Goal: Task Accomplishment & Management: Use online tool/utility

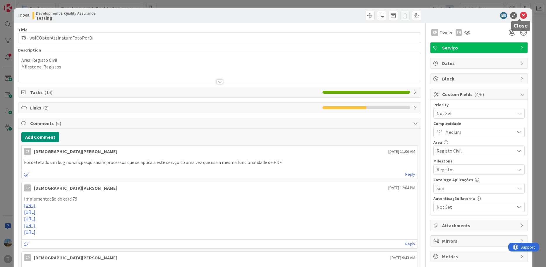
click at [520, 14] on icon at bounding box center [523, 15] width 7 height 7
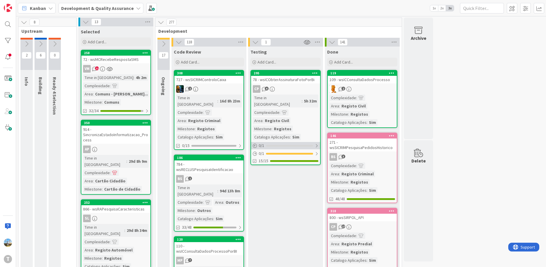
click at [265, 142] on div "0 / 1" at bounding box center [285, 145] width 69 height 7
click at [291, 145] on div at bounding box center [289, 146] width 47 height 2
click at [286, 153] on div at bounding box center [289, 154] width 47 height 2
click at [298, 85] on link "295 78 - wsICObterAssinaturaFotoPorBi CP 6 Time in Column : 5h 32m Complexidade…" at bounding box center [285, 121] width 70 height 103
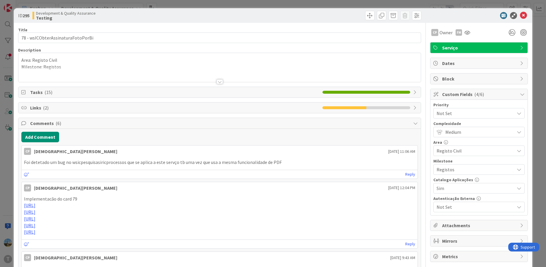
click at [46, 106] on span "( 2 )" at bounding box center [46, 108] width 6 height 6
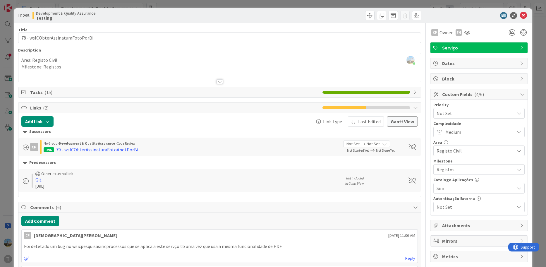
click at [142, 186] on div "[URL]" at bounding box center [187, 186] width 304 height 6
drag, startPoint x: 127, startPoint y: 185, endPoint x: 102, endPoint y: 166, distance: 31.0
click at [102, 166] on div "Successors CP No Group › Development & Quality Assurance › Code Review 296 79 -…" at bounding box center [219, 160] width 403 height 66
click at [116, 171] on div "Other external link" at bounding box center [187, 173] width 304 height 5
click at [72, 181] on div "Git" at bounding box center [187, 179] width 304 height 7
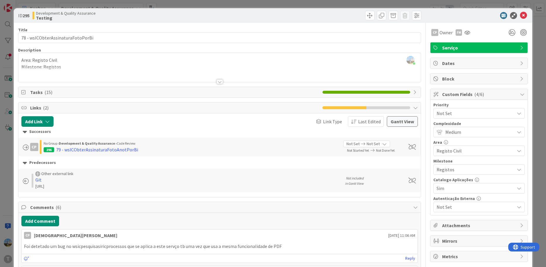
click at [24, 180] on span at bounding box center [26, 181] width 6 height 6
click at [26, 179] on span at bounding box center [26, 181] width 6 height 6
click at [360, 122] on span "Last Edited" at bounding box center [369, 121] width 23 height 7
click at [389, 122] on button "Gantt View" at bounding box center [402, 121] width 31 height 11
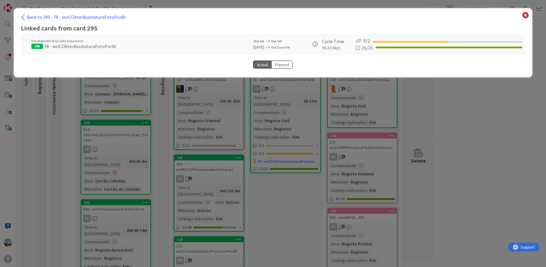
select select "View all"
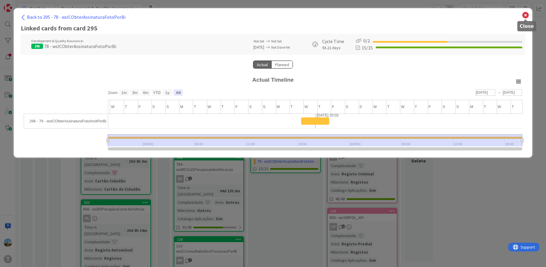
click at [527, 15] on icon at bounding box center [526, 15] width 8 height 8
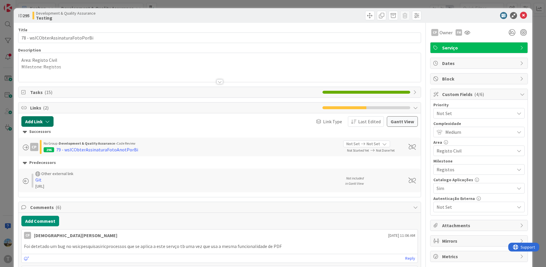
click at [42, 121] on button "Add Link" at bounding box center [37, 121] width 32 height 11
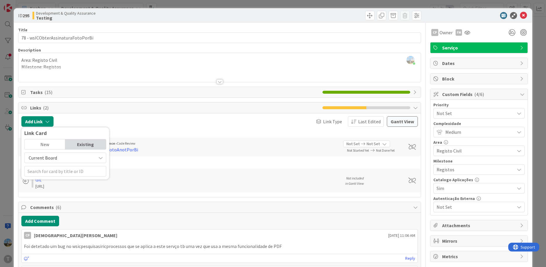
click at [92, 143] on div "Existing" at bounding box center [85, 144] width 41 height 10
click at [88, 156] on span "Current Board" at bounding box center [61, 158] width 66 height 8
click at [72, 170] on input "text" at bounding box center [65, 171] width 82 height 11
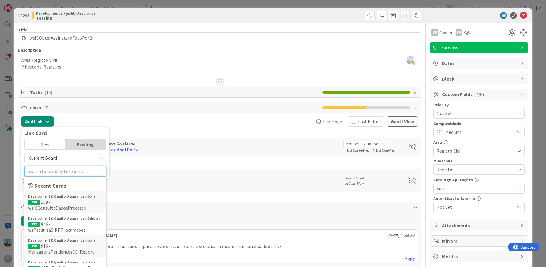
click at [76, 171] on input "text" at bounding box center [65, 171] width 82 height 11
click at [92, 143] on div "Existing" at bounding box center [85, 144] width 41 height 10
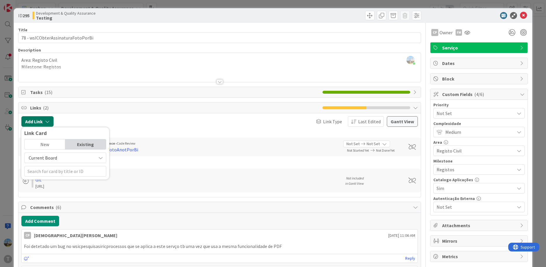
click at [49, 121] on icon "button" at bounding box center [47, 121] width 5 height 5
click at [86, 114] on div "Add Link Link Card New Existing Current Board Current Board All Boards Link Typ…" at bounding box center [219, 155] width 403 height 84
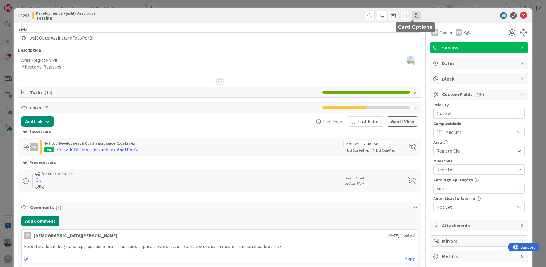
click at [415, 14] on span at bounding box center [416, 15] width 9 height 9
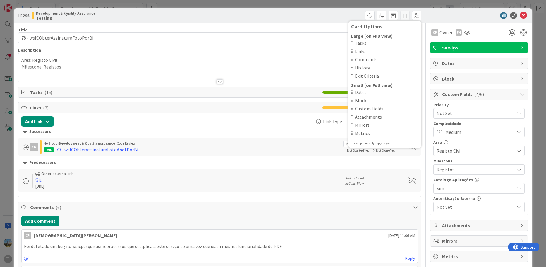
click at [357, 52] on span "Links" at bounding box center [386, 51] width 63 height 7
click at [413, 13] on span at bounding box center [416, 15] width 9 height 9
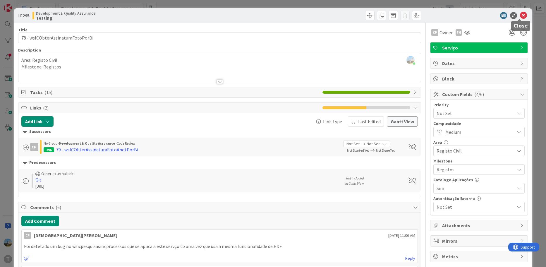
click at [520, 15] on icon at bounding box center [523, 15] width 7 height 7
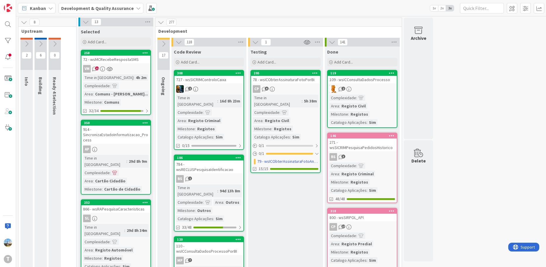
click at [8, 40] on div at bounding box center [8, 41] width 12 height 12
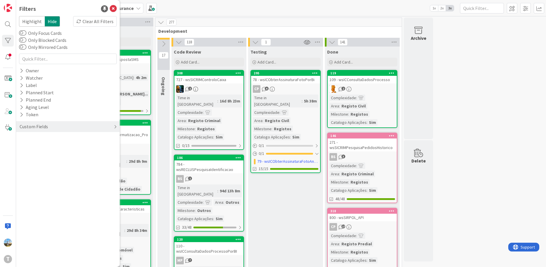
click at [45, 125] on div "Custom Fields" at bounding box center [34, 126] width 30 height 7
click at [46, 141] on div "Priority" at bounding box center [68, 138] width 104 height 7
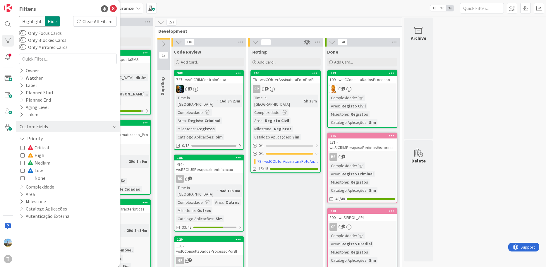
click at [43, 147] on span "Critical" at bounding box center [39, 148] width 22 height 8
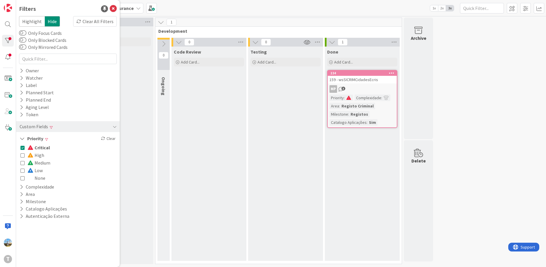
click at [43, 147] on span "Critical" at bounding box center [39, 148] width 23 height 8
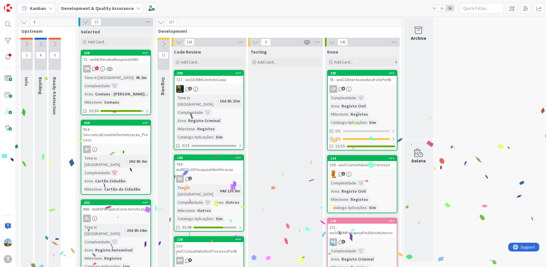
click at [366, 82] on div "78 - wsICObterAssinaturaFotoPorBi" at bounding box center [362, 80] width 69 height 8
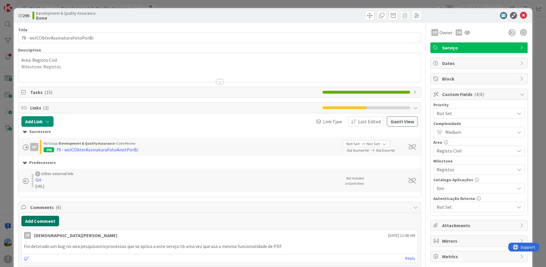
click at [46, 220] on button "Add Comment" at bounding box center [40, 221] width 38 height 11
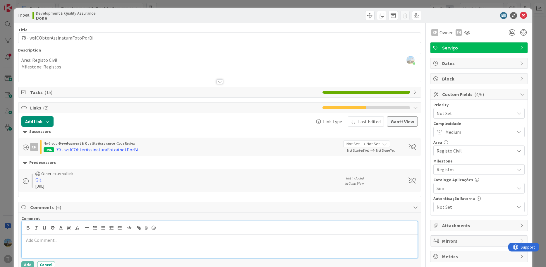
click at [91, 240] on p at bounding box center [219, 240] width 391 height 7
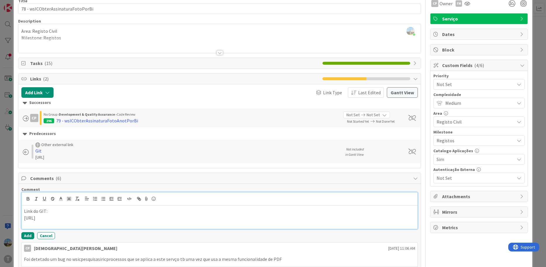
scroll to position [29, 0]
click at [21, 234] on button "Add" at bounding box center [27, 235] width 13 height 7
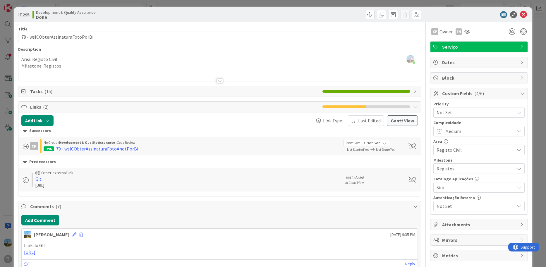
scroll to position [0, 0]
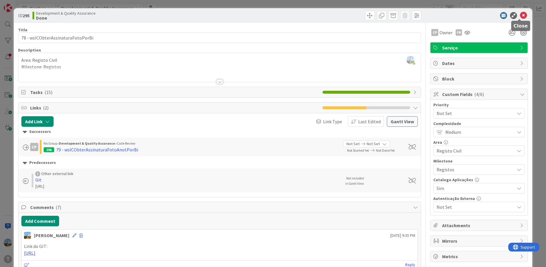
click at [520, 13] on icon at bounding box center [523, 15] width 7 height 7
